Goal: Information Seeking & Learning: Learn about a topic

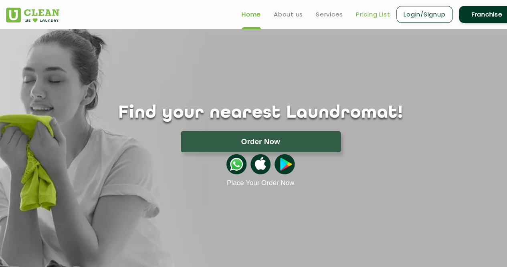
click at [373, 16] on link "Pricing List" at bounding box center [373, 15] width 34 height 10
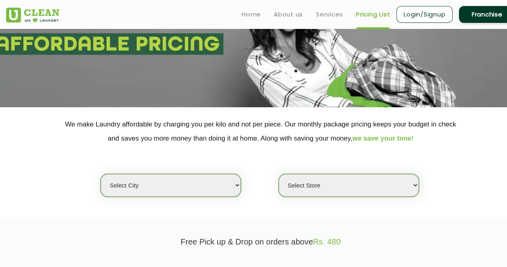
scroll to position [79, 0]
click at [202, 189] on select "Select city [GEOGRAPHIC_DATA] [GEOGRAPHIC_DATA] [GEOGRAPHIC_DATA] [GEOGRAPHIC_D…" at bounding box center [171, 184] width 140 height 23
select select "28"
click at [101, 173] on select "Select city [GEOGRAPHIC_DATA] [GEOGRAPHIC_DATA] [GEOGRAPHIC_DATA] [GEOGRAPHIC_D…" at bounding box center [171, 184] width 140 height 23
click at [346, 194] on select "Select Store [GEOGRAPHIC_DATA] [GEOGRAPHIC_DATA] [GEOGRAPHIC_DATA][PERSON_NAME]…" at bounding box center [349, 184] width 140 height 23
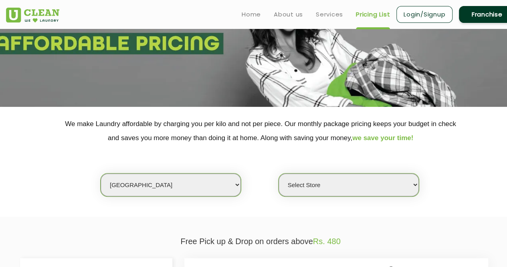
select select "328"
click at [279, 173] on select "Select Store [GEOGRAPHIC_DATA] [GEOGRAPHIC_DATA] [GEOGRAPHIC_DATA][PERSON_NAME]…" at bounding box center [349, 184] width 140 height 23
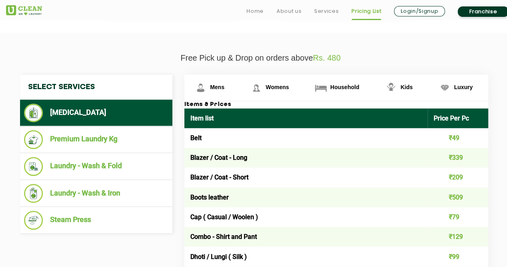
scroll to position [262, 0]
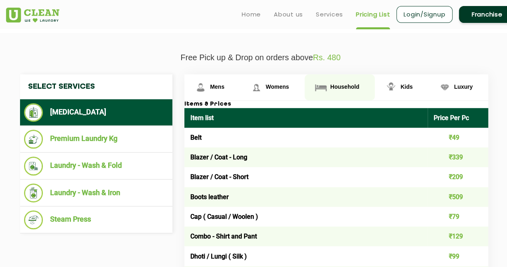
click at [331, 85] on span "Household" at bounding box center [344, 86] width 29 height 6
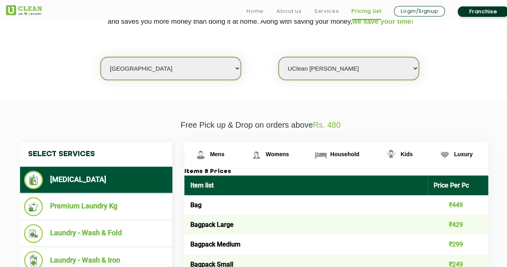
scroll to position [223, 0]
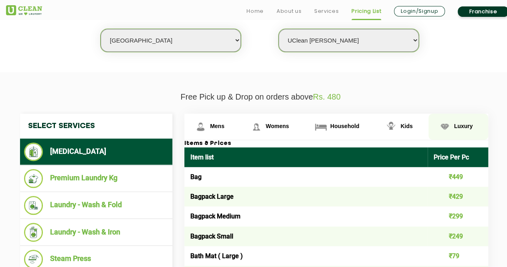
click at [461, 128] on link "Luxury" at bounding box center [459, 126] width 60 height 26
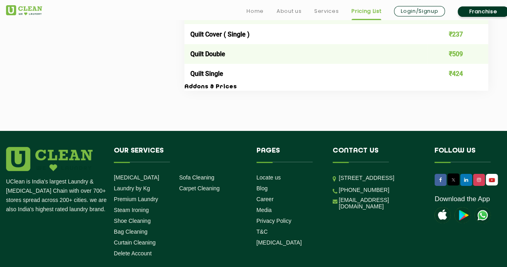
scroll to position [1497, 0]
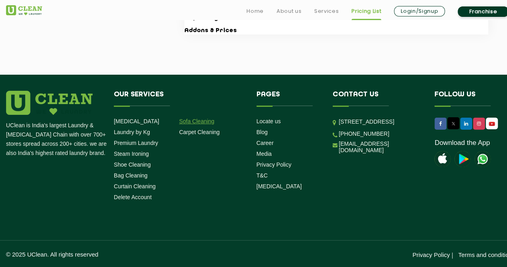
click at [200, 120] on link "Sofa Cleaning" at bounding box center [196, 121] width 35 height 6
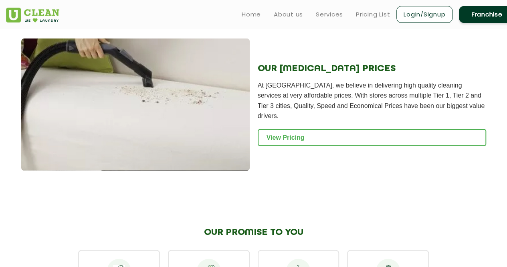
scroll to position [861, 0]
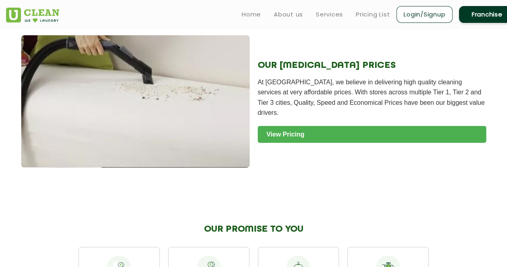
click at [283, 126] on link "View Pricing" at bounding box center [372, 134] width 229 height 17
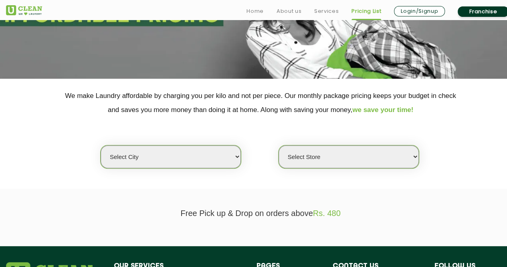
scroll to position [107, 0]
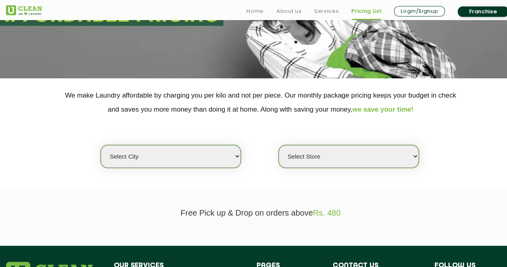
click at [211, 157] on select "Select city [GEOGRAPHIC_DATA] [GEOGRAPHIC_DATA] [GEOGRAPHIC_DATA] [GEOGRAPHIC_D…" at bounding box center [171, 156] width 140 height 23
select select "28"
click at [101, 145] on select "Select city [GEOGRAPHIC_DATA] [GEOGRAPHIC_DATA] [GEOGRAPHIC_DATA] [GEOGRAPHIC_D…" at bounding box center [171, 156] width 140 height 23
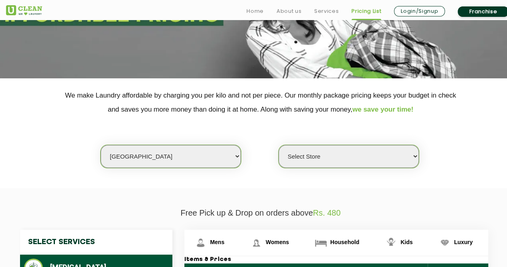
click at [332, 156] on select "Select Store [GEOGRAPHIC_DATA] [GEOGRAPHIC_DATA] [GEOGRAPHIC_DATA][PERSON_NAME]…" at bounding box center [349, 156] width 140 height 23
select select "328"
click at [279, 145] on select "Select Store [GEOGRAPHIC_DATA] [GEOGRAPHIC_DATA] [GEOGRAPHIC_DATA][PERSON_NAME]…" at bounding box center [349, 156] width 140 height 23
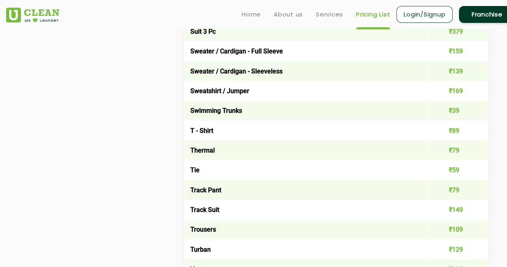
scroll to position [1337, 0]
